Goal: Check status: Check status

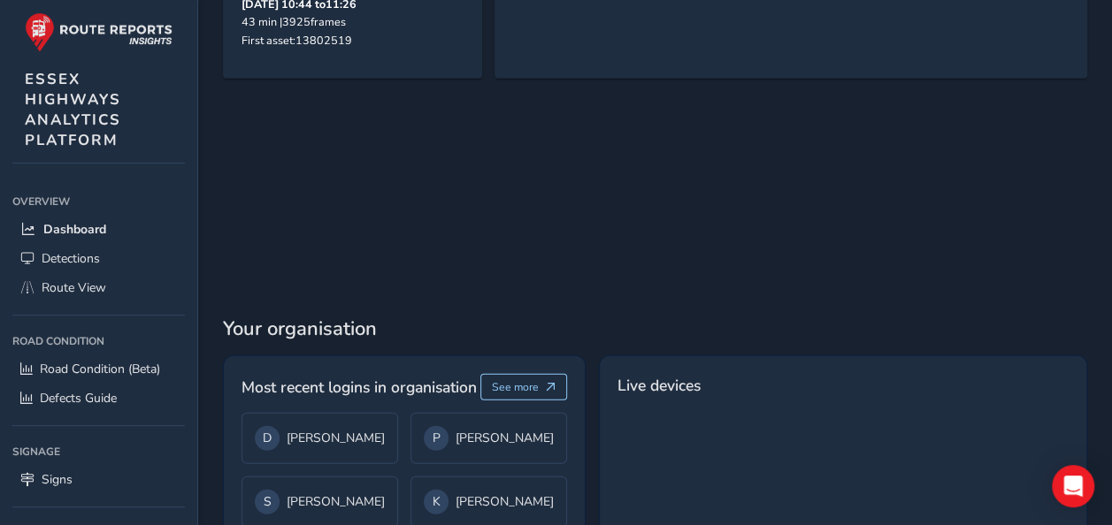
scroll to position [2084, 0]
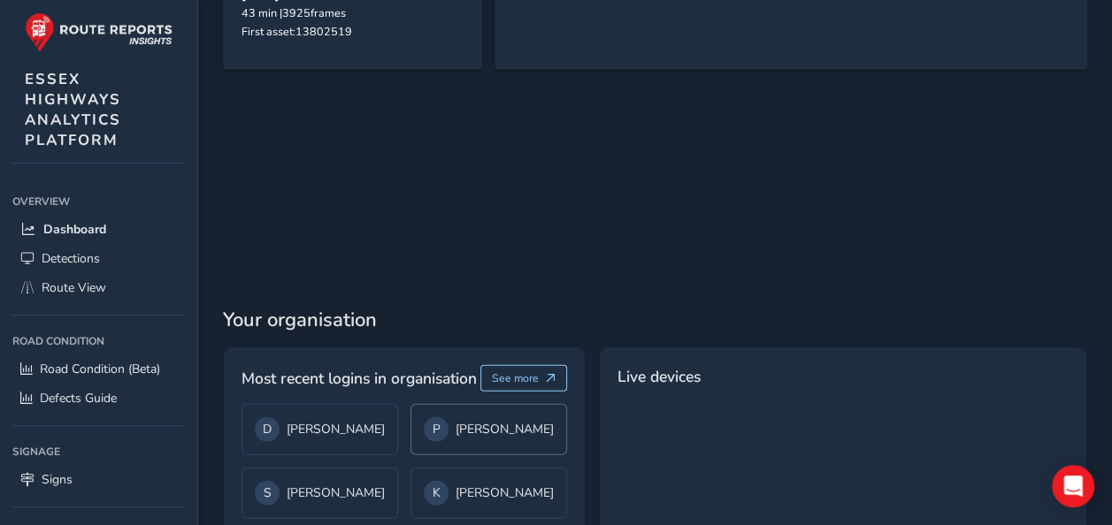
click at [432, 421] on span "P" at bounding box center [436, 429] width 8 height 17
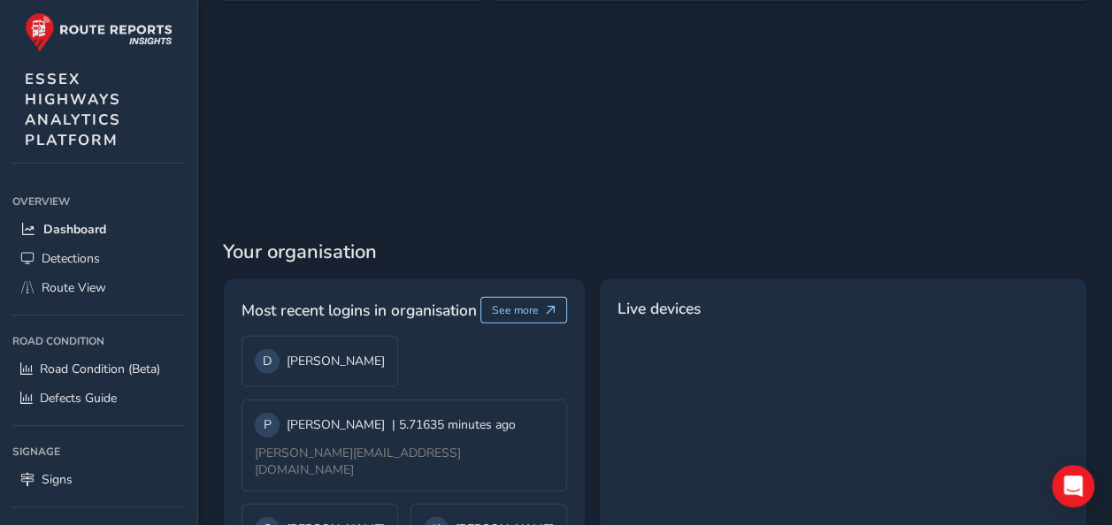
scroll to position [2160, 0]
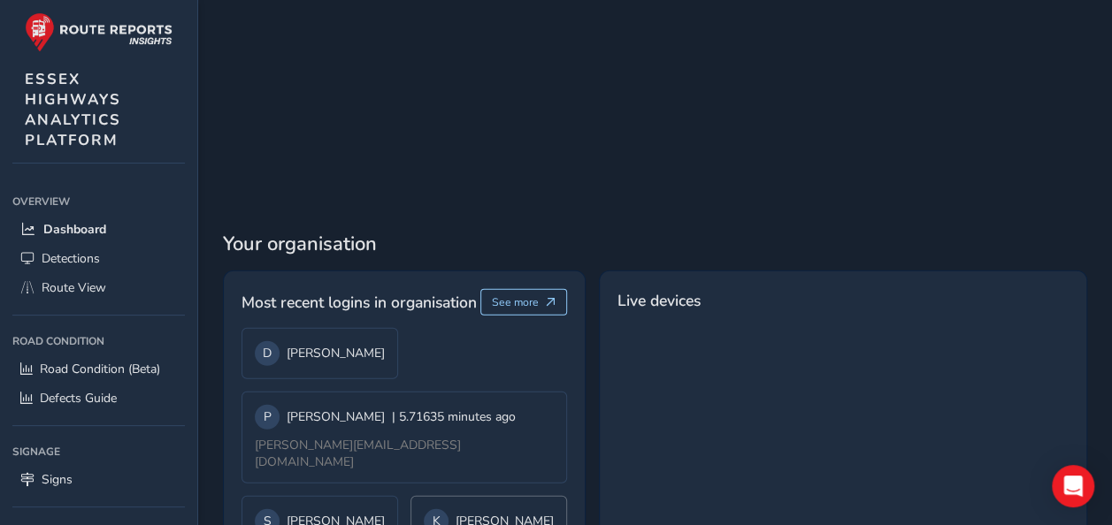
click at [449, 509] on div "K [PERSON_NAME]" at bounding box center [489, 521] width 130 height 25
click at [449, 496] on div "K [PERSON_NAME]" at bounding box center [488, 521] width 157 height 51
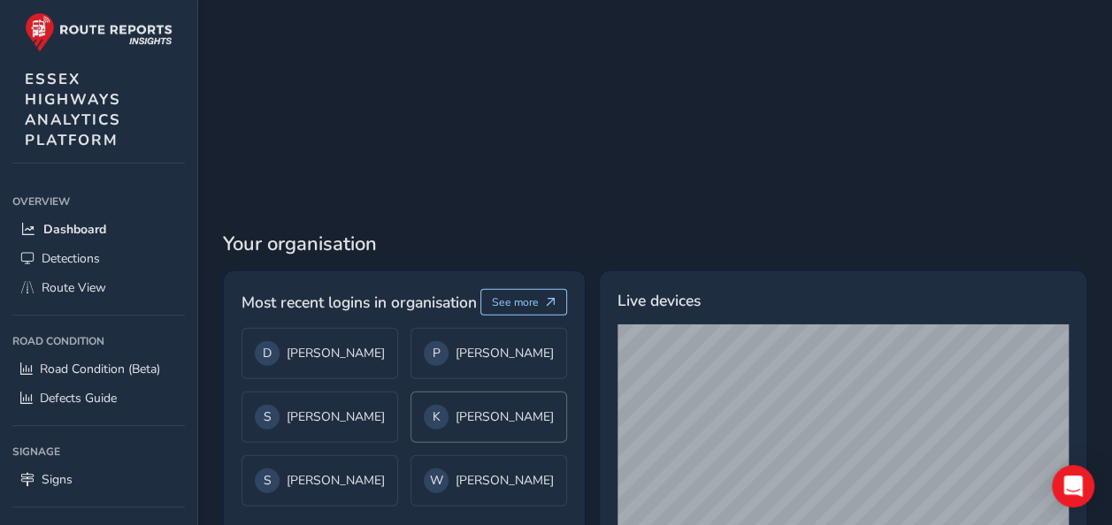
scroll to position [2084, 0]
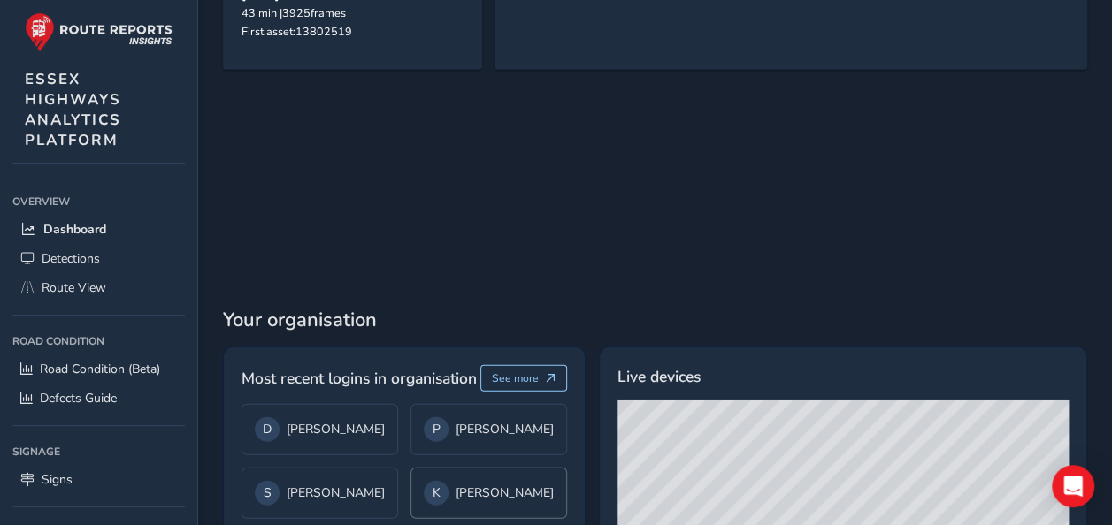
click at [447, 481] on div "K [PERSON_NAME]" at bounding box center [489, 493] width 130 height 25
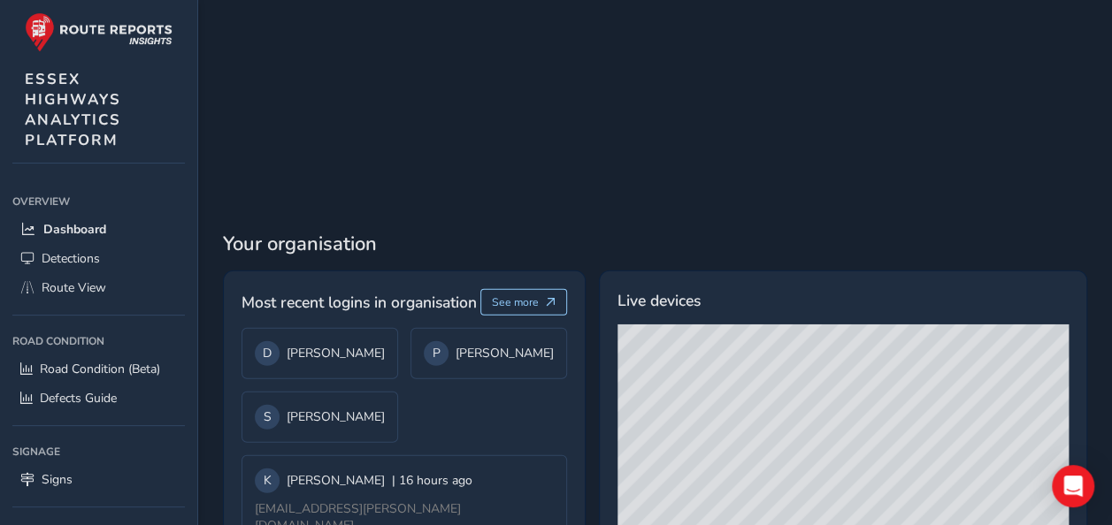
click at [379, 455] on div "S [PERSON_NAME]" at bounding box center [319, 480] width 157 height 51
click at [363, 392] on div "S [PERSON_NAME]" at bounding box center [319, 417] width 157 height 51
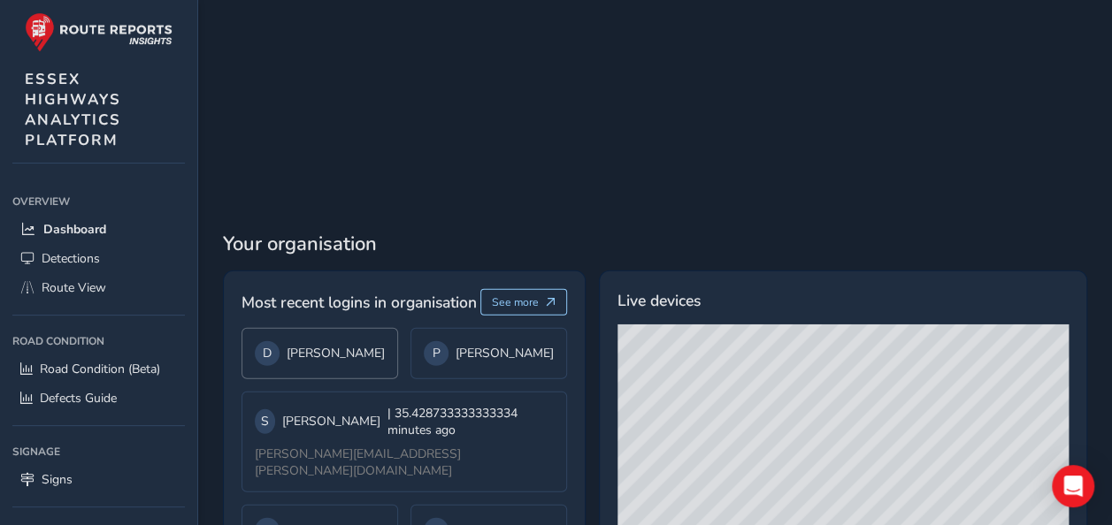
click at [354, 328] on div "D [PERSON_NAME]" at bounding box center [319, 353] width 157 height 51
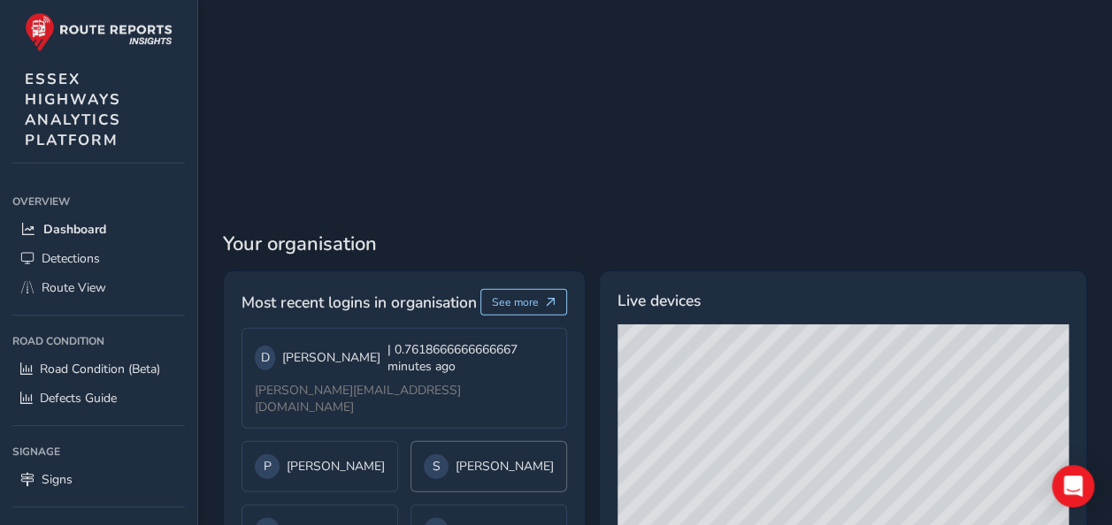
click at [438, 455] on div "S [PERSON_NAME]" at bounding box center [489, 467] width 130 height 25
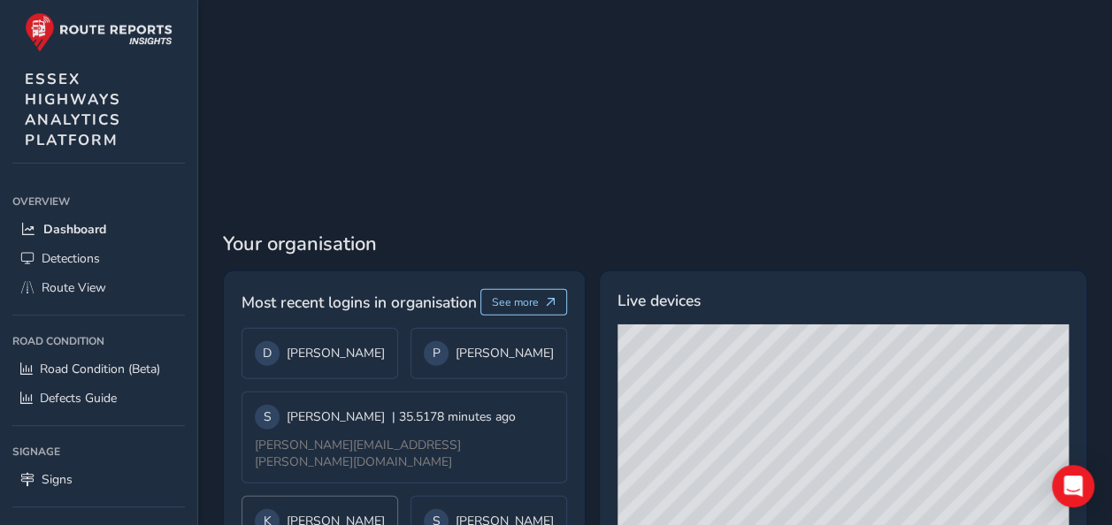
click at [374, 496] on div "K [PERSON_NAME]" at bounding box center [319, 521] width 157 height 51
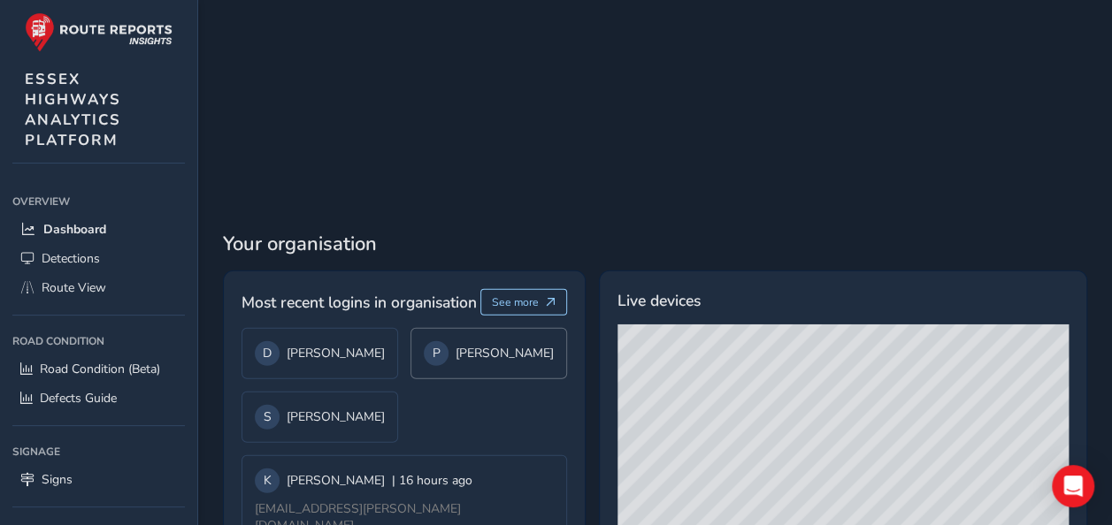
click at [467, 341] on div "P [PERSON_NAME]" at bounding box center [489, 353] width 130 height 25
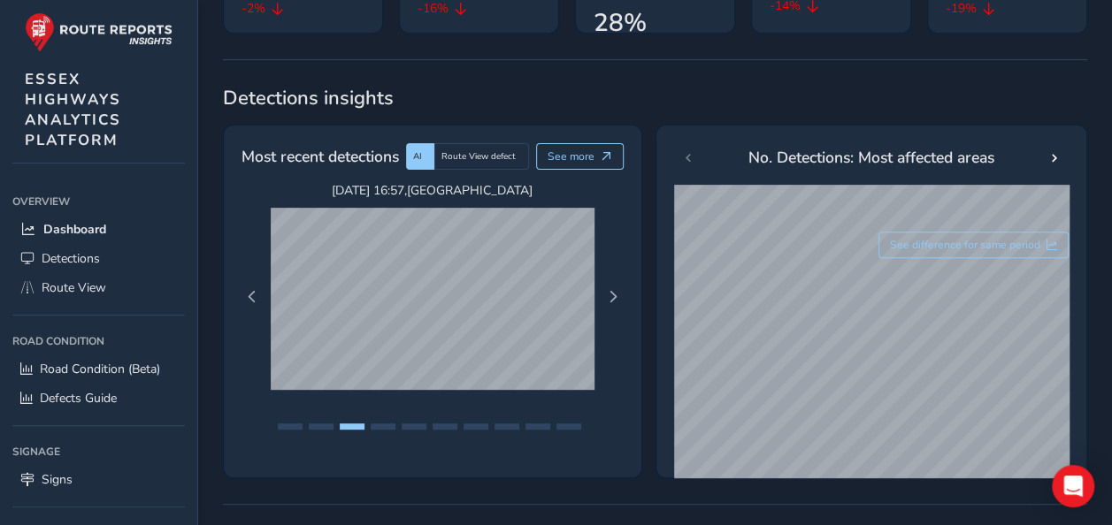
scroll to position [214, 0]
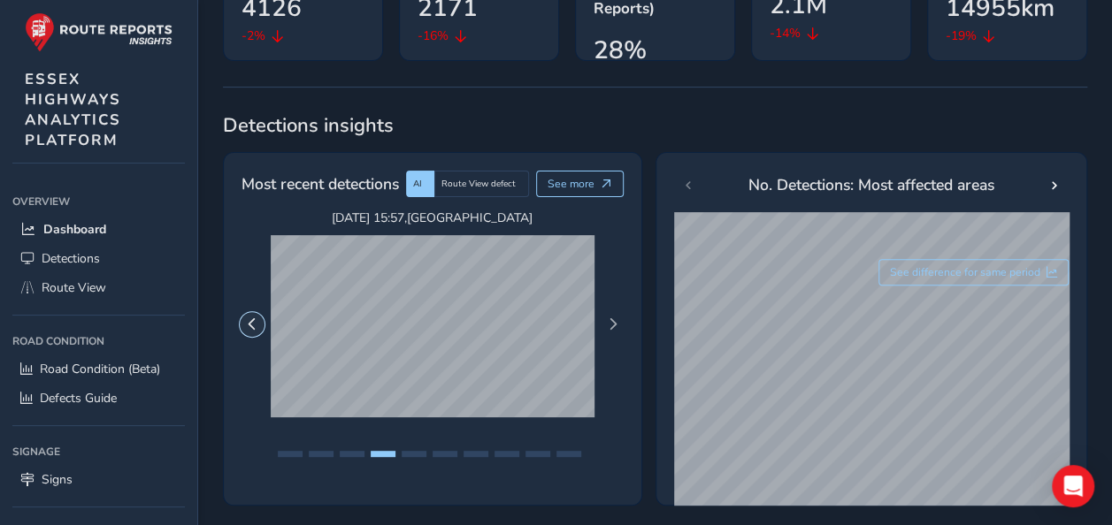
click at [256, 318] on span "Previous Page" at bounding box center [252, 324] width 12 height 12
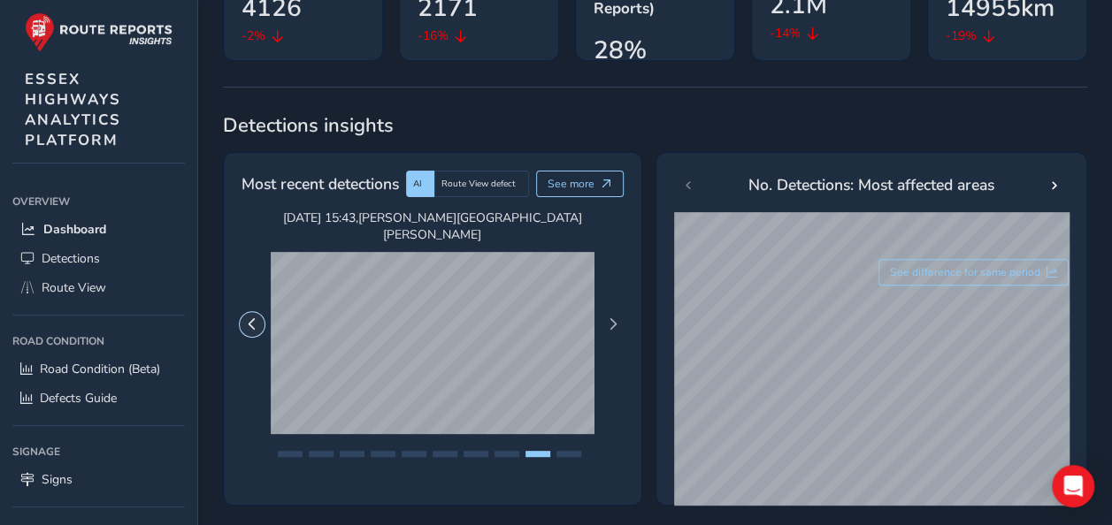
click at [257, 318] on span "Previous Page" at bounding box center [252, 324] width 12 height 12
click at [260, 317] on button "Previous Page" at bounding box center [252, 324] width 25 height 25
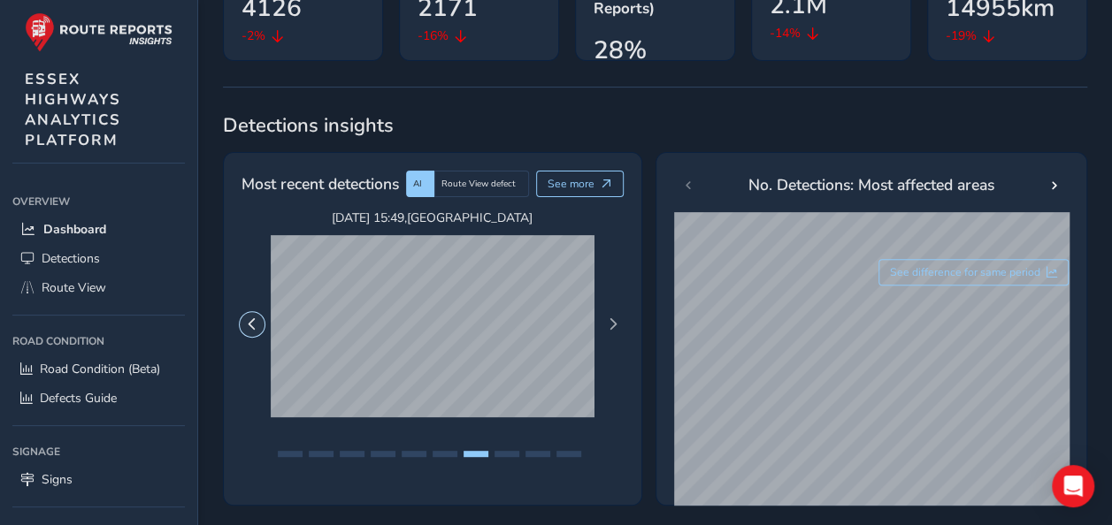
click at [260, 317] on button "Previous Page" at bounding box center [252, 324] width 25 height 25
click at [613, 318] on span "Next Page" at bounding box center [613, 324] width 12 height 12
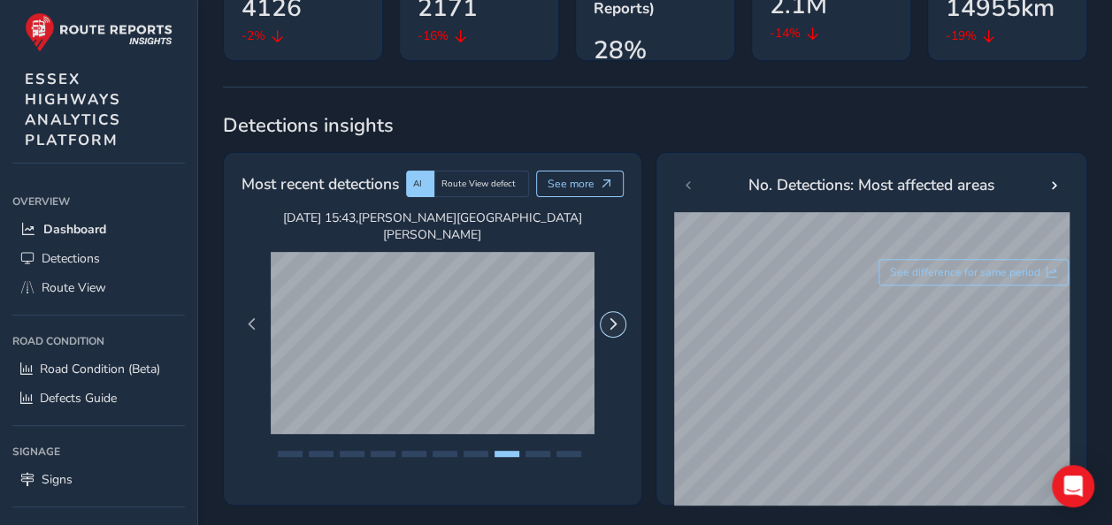
click at [613, 318] on span "Next Page" at bounding box center [613, 324] width 12 height 12
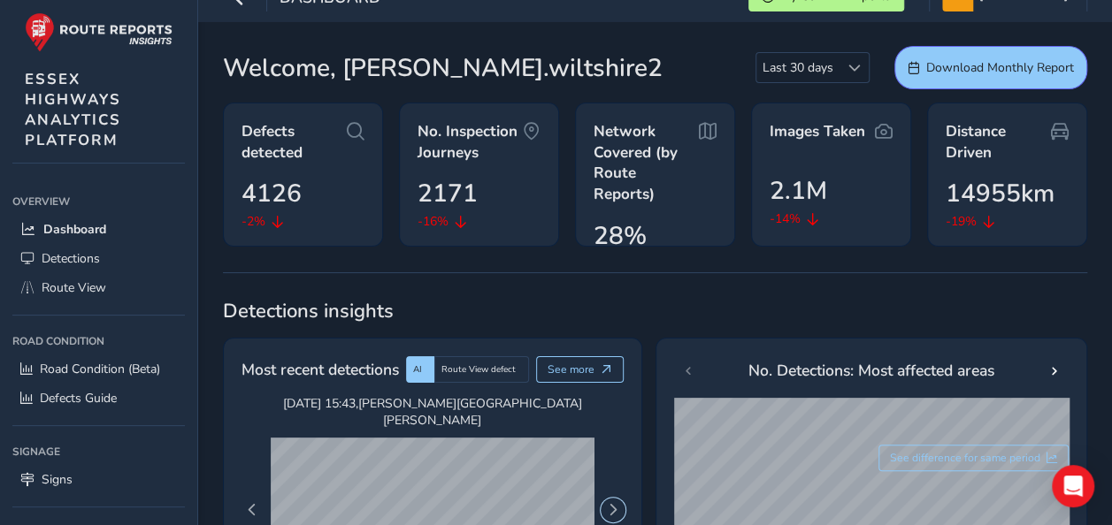
scroll to position [0, 0]
